Goal: Find specific page/section: Find specific page/section

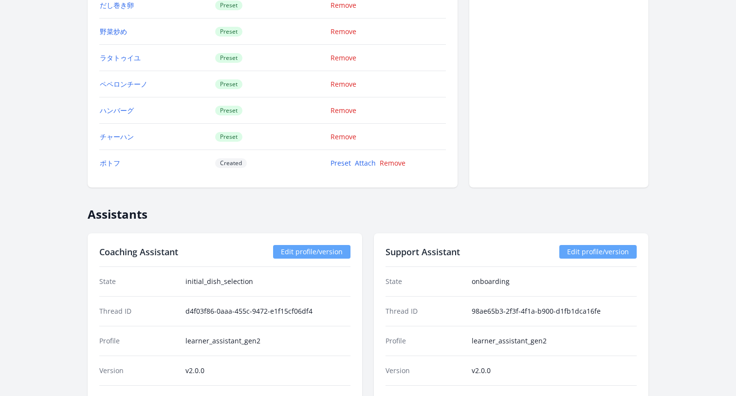
scroll to position [1705, 0]
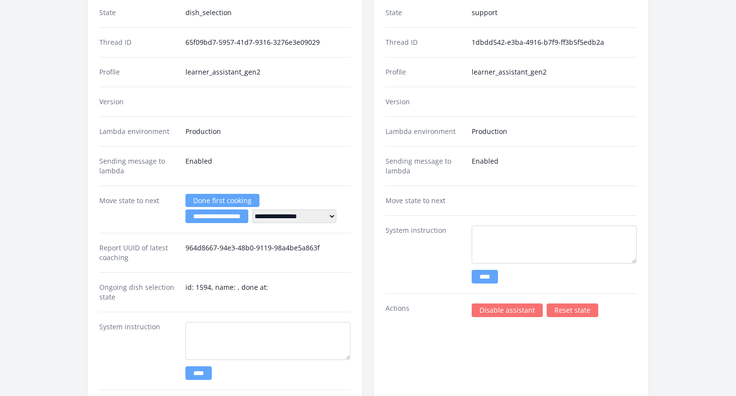
scroll to position [1578, 0]
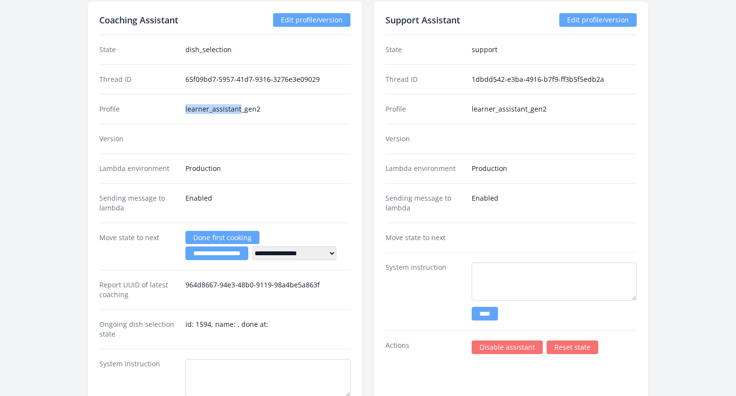
drag, startPoint x: 185, startPoint y: 108, endPoint x: 238, endPoint y: 108, distance: 52.5
click at [238, 108] on dd "learner_assistant_gen2" at bounding box center [267, 109] width 165 height 10
copy dd "learner_assistant"
click at [326, 17] on link "Edit profile/version" at bounding box center [311, 20] width 77 height 14
drag, startPoint x: 472, startPoint y: 109, endPoint x: 511, endPoint y: 109, distance: 38.9
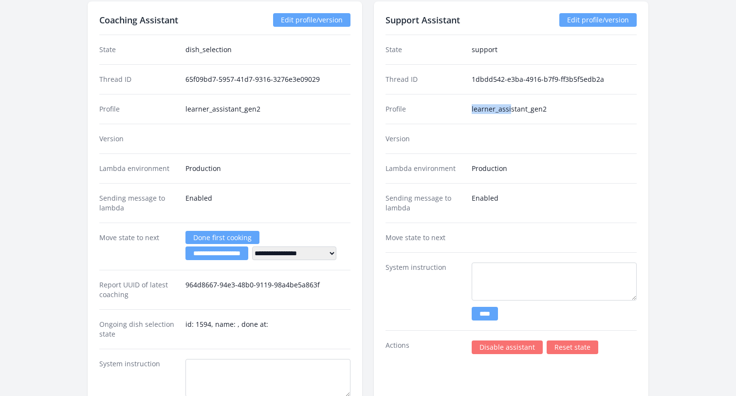
click at [511, 109] on dd "learner_assistant_gen2" at bounding box center [553, 109] width 165 height 10
click at [589, 21] on link "Edit profile/version" at bounding box center [597, 20] width 77 height 14
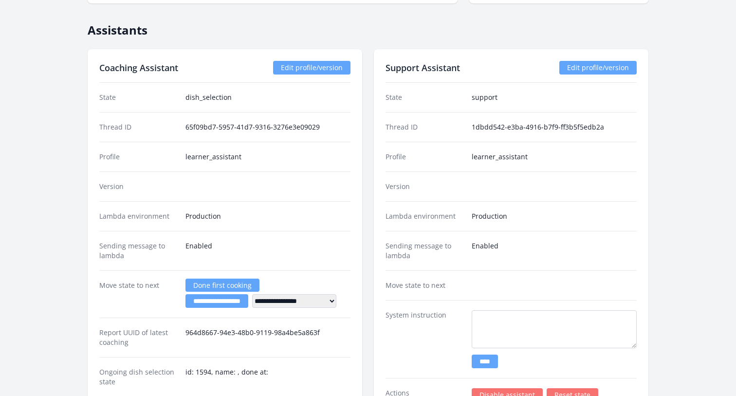
scroll to position [1561, 0]
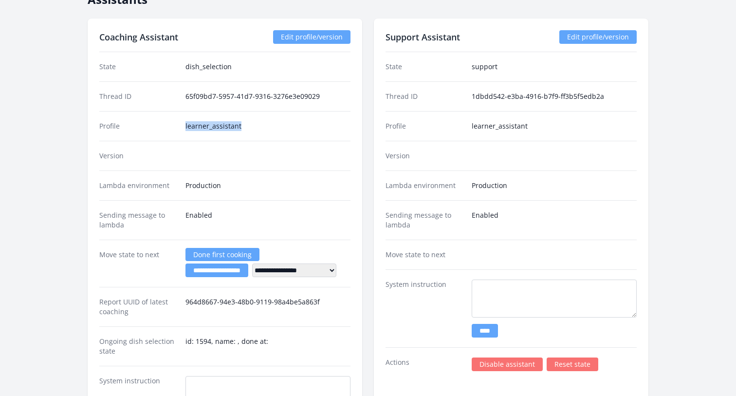
drag, startPoint x: 184, startPoint y: 125, endPoint x: 282, endPoint y: 125, distance: 97.3
click at [282, 125] on div "Profile learner_assistant" at bounding box center [224, 126] width 251 height 30
copy dd "learner_assistant"
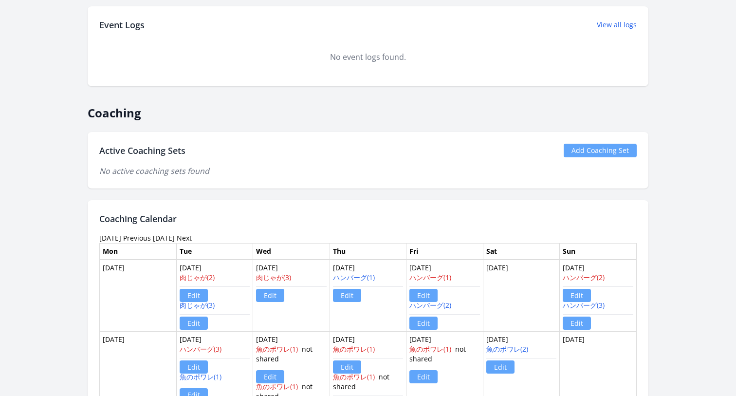
scroll to position [479, 0]
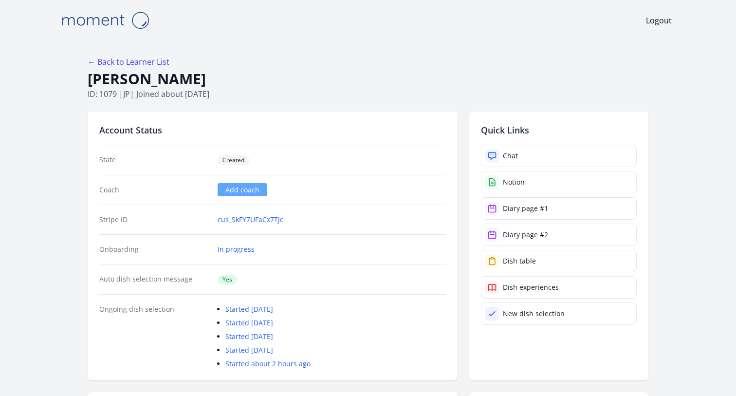
scroll to position [1705, 0]
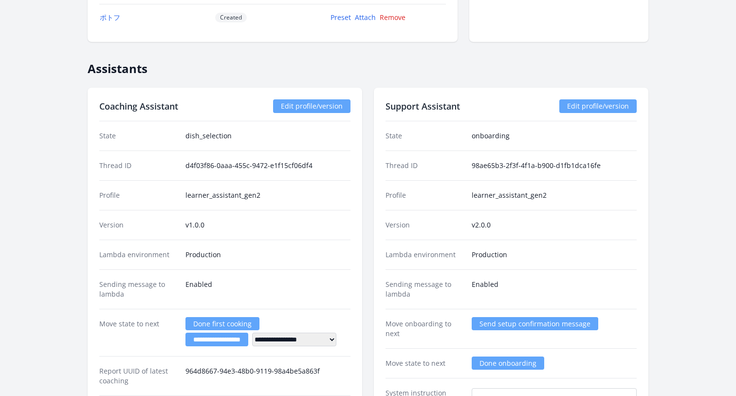
drag, startPoint x: 262, startPoint y: 195, endPoint x: 167, endPoint y: 194, distance: 95.4
click at [167, 194] on div "Profile learner_assistant_gen2" at bounding box center [224, 195] width 251 height 30
copy div "learner_assistant_gen2"
drag, startPoint x: 186, startPoint y: 164, endPoint x: 343, endPoint y: 164, distance: 156.2
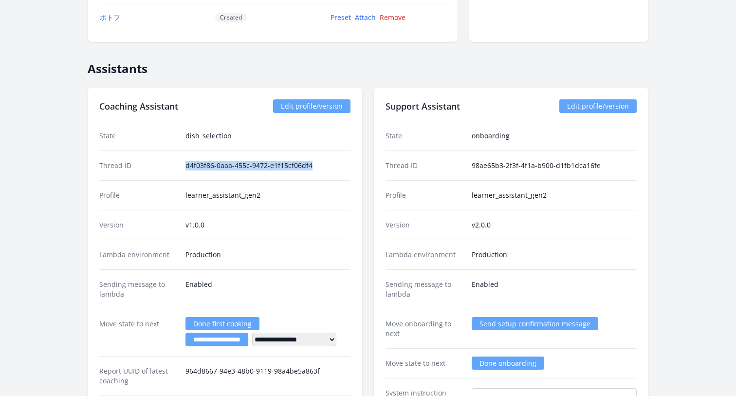
click at [343, 164] on dd "d4f03f86-0aaa-455c-9472-e1f15cf06df4" at bounding box center [267, 166] width 165 height 10
copy dd "d4f03f86-0aaa-455c-9472-e1f15cf06df4"
